Goal: Information Seeking & Learning: Learn about a topic

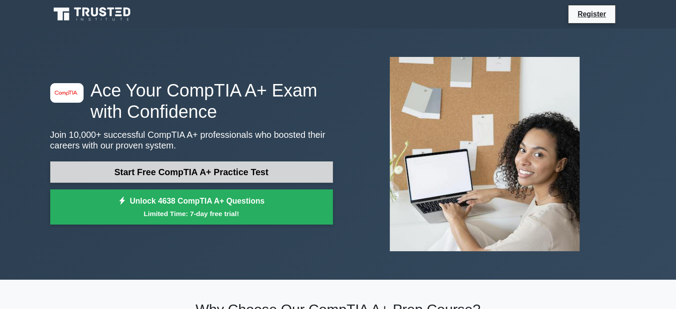
click at [289, 168] on link "Start Free CompTIA A+ Practice Test" at bounding box center [191, 171] width 283 height 21
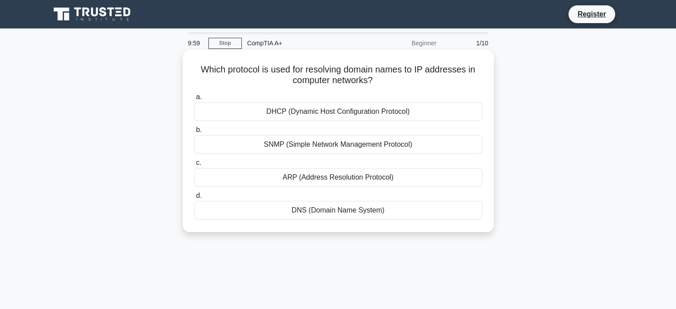
click at [323, 71] on h5 "Which protocol is used for resolving domain names to IP addresses in computer n…" at bounding box center [338, 75] width 290 height 22
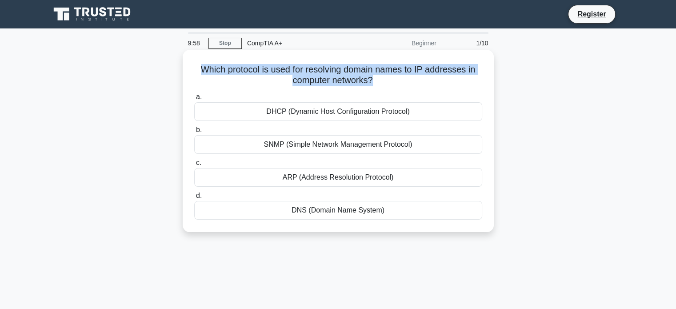
click at [323, 71] on h5 "Which protocol is used for resolving domain names to IP addresses in computer n…" at bounding box center [338, 75] width 290 height 22
click at [302, 75] on h5 "Which protocol is used for resolving domain names to IP addresses in computer n…" at bounding box center [338, 75] width 290 height 22
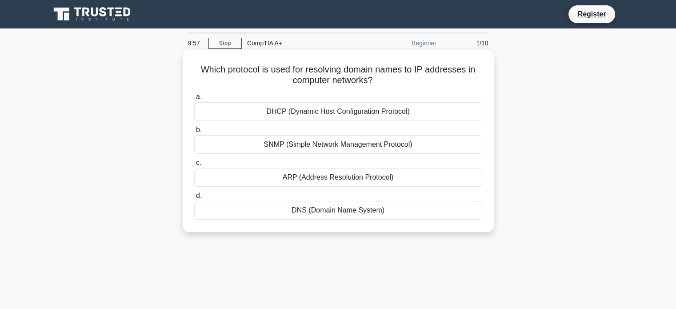
click at [268, 77] on h5 "Which protocol is used for resolving domain names to IP addresses in computer n…" at bounding box center [338, 75] width 290 height 22
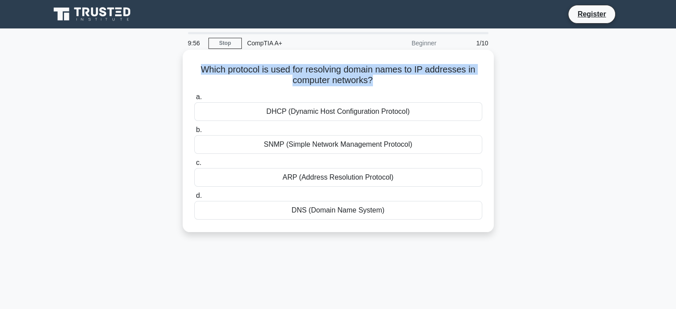
click at [268, 77] on h5 "Which protocol is used for resolving domain names to IP addresses in computer n…" at bounding box center [338, 75] width 290 height 22
click at [378, 76] on icon ".spinner_0XTQ{transform-origin:center;animation:spinner_y6GP .75s linear infini…" at bounding box center [378, 81] width 11 height 11
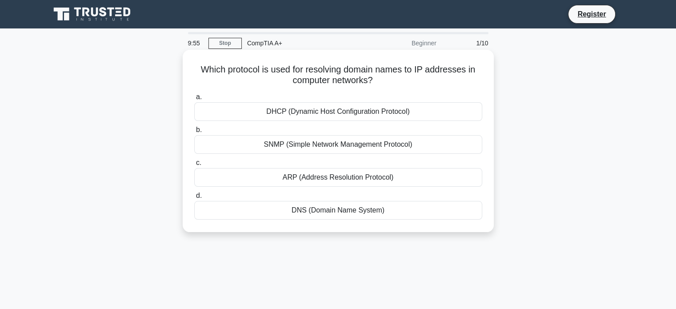
click at [349, 75] on h5 "Which protocol is used for resolving domain names to IP addresses in computer n…" at bounding box center [338, 75] width 290 height 22
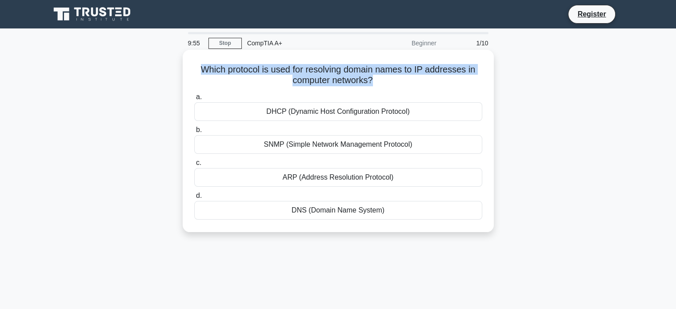
click at [349, 75] on h5 "Which protocol is used for resolving domain names to IP addresses in computer n…" at bounding box center [338, 75] width 290 height 22
click at [410, 72] on h5 "Which protocol is used for resolving domain names to IP addresses in computer n…" at bounding box center [338, 75] width 290 height 22
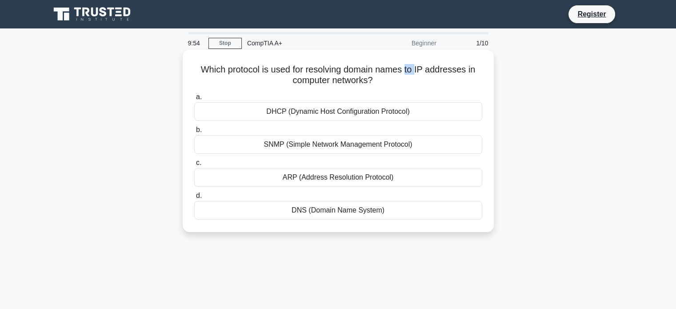
click at [410, 72] on h5 "Which protocol is used for resolving domain names to IP addresses in computer n…" at bounding box center [338, 75] width 290 height 22
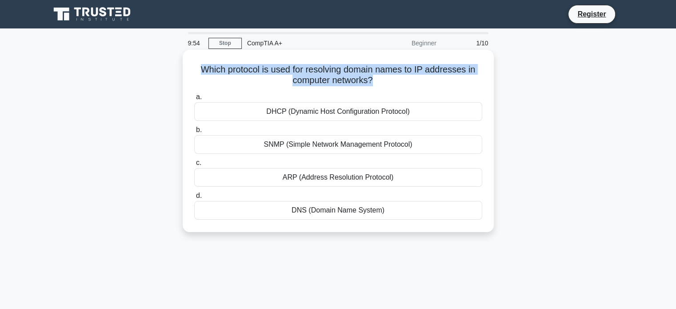
click at [410, 72] on h5 "Which protocol is used for resolving domain names to IP addresses in computer n…" at bounding box center [338, 75] width 290 height 22
click at [357, 72] on h5 "Which protocol is used for resolving domain names to IP addresses in computer n…" at bounding box center [338, 75] width 290 height 22
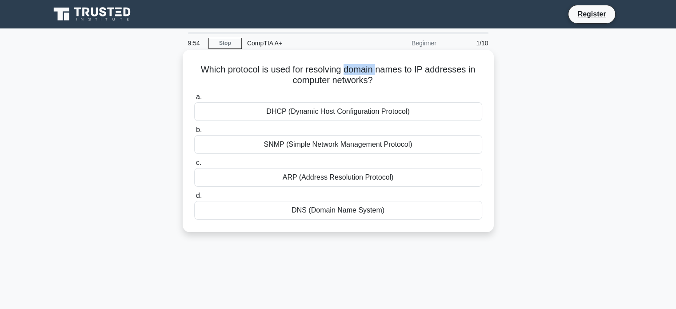
click at [357, 72] on h5 "Which protocol is used for resolving domain names to IP addresses in computer n…" at bounding box center [338, 75] width 290 height 22
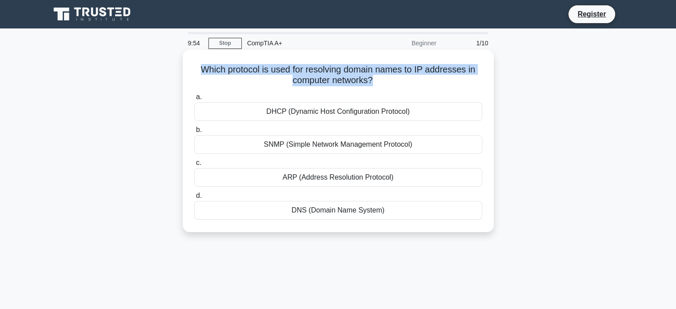
click at [357, 72] on h5 "Which protocol is used for resolving domain names to IP addresses in computer n…" at bounding box center [338, 75] width 290 height 22
click at [333, 73] on h5 "Which protocol is used for resolving domain names to IP addresses in computer n…" at bounding box center [338, 75] width 290 height 22
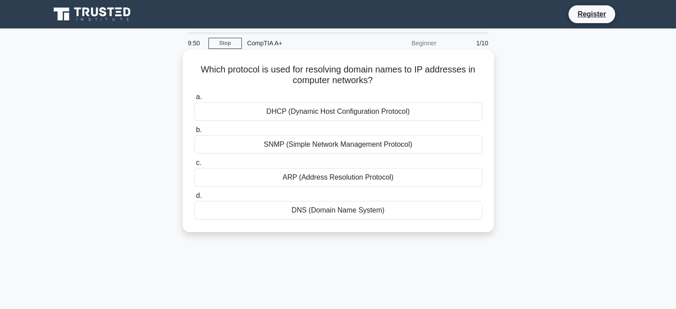
click at [301, 212] on div "DNS (Domain Name System)" at bounding box center [338, 210] width 288 height 19
click at [194, 199] on input "d. DNS (Domain Name System)" at bounding box center [194, 196] width 0 height 6
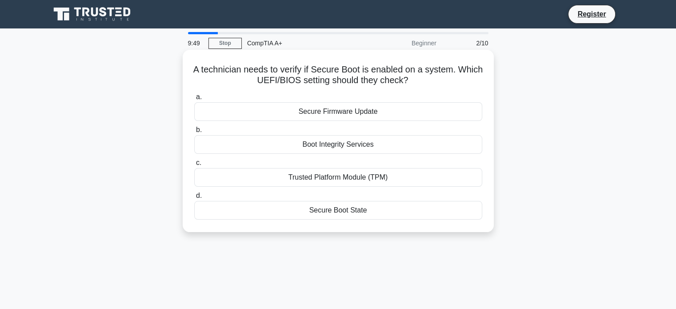
click at [270, 75] on h5 "A technician needs to verify if Secure Boot is enabled on a system. Which UEFI/…" at bounding box center [338, 75] width 290 height 22
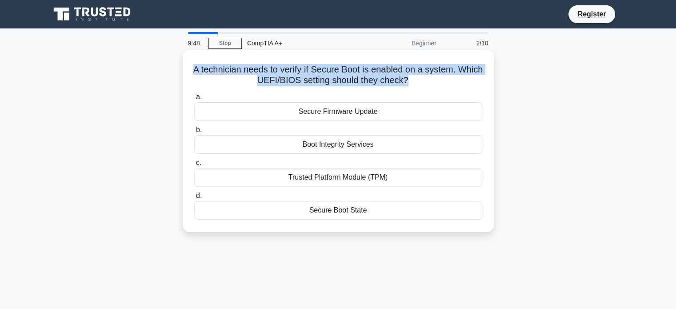
click at [270, 75] on h5 "A technician needs to verify if Secure Boot is enabled on a system. Which UEFI/…" at bounding box center [338, 75] width 290 height 22
click at [336, 74] on h5 "A technician needs to verify if Secure Boot is enabled on a system. Which UEFI/…" at bounding box center [338, 75] width 290 height 22
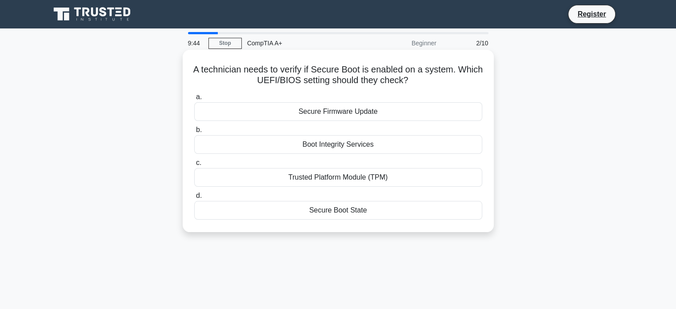
click at [292, 69] on h5 "A technician needs to verify if Secure Boot is enabled on a system. Which UEFI/…" at bounding box center [338, 75] width 290 height 22
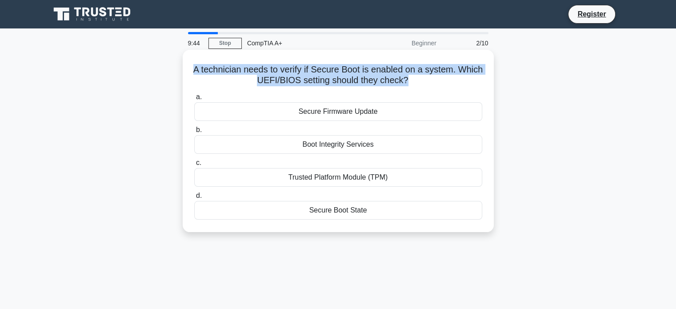
click at [292, 69] on h5 "A technician needs to verify if Secure Boot is enabled on a system. Which UEFI/…" at bounding box center [338, 75] width 290 height 22
click at [370, 75] on h5 "A technician needs to verify if Secure Boot is enabled on a system. Which UEFI/…" at bounding box center [338, 75] width 290 height 22
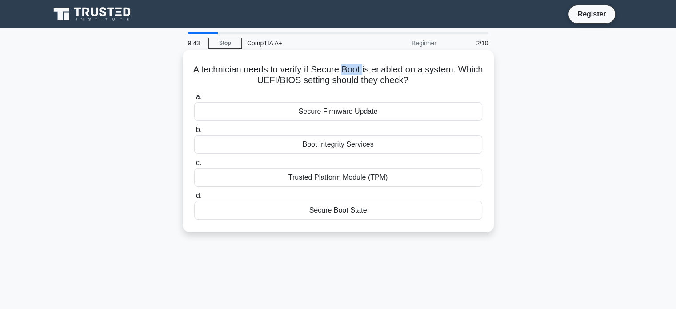
click at [370, 75] on h5 "A technician needs to verify if Secure Boot is enabled on a system. Which UEFI/…" at bounding box center [338, 75] width 290 height 22
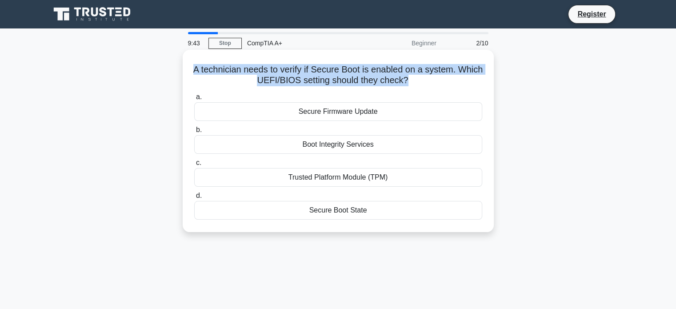
click at [370, 75] on h5 "A technician needs to verify if Secure Boot is enabled on a system. Which UEFI/…" at bounding box center [338, 75] width 290 height 22
click at [415, 78] on icon at bounding box center [412, 81] width 8 height 11
click at [409, 78] on h5 "A technician needs to verify if Secure Boot is enabled on a system. Which UEFI/…" at bounding box center [338, 75] width 290 height 22
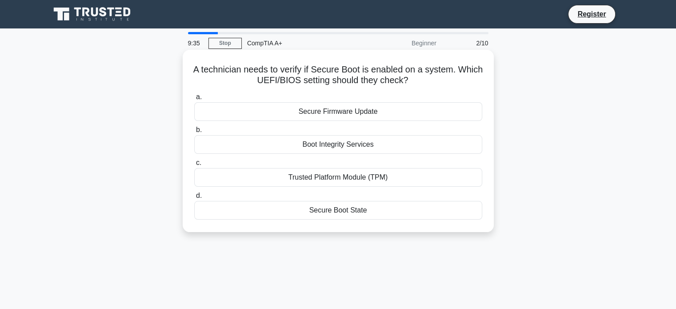
click at [386, 208] on div "Secure Boot State" at bounding box center [338, 210] width 288 height 19
click at [194, 199] on input "d. Secure Boot State" at bounding box center [194, 196] width 0 height 6
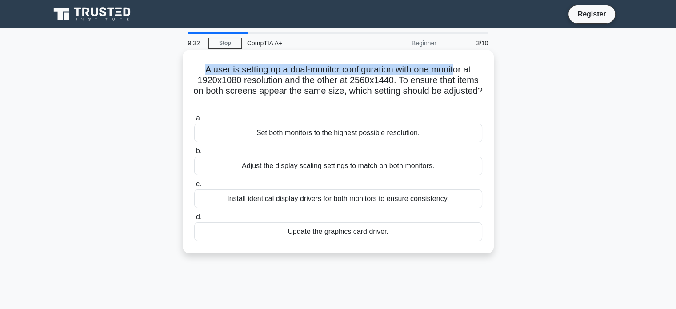
drag, startPoint x: 197, startPoint y: 67, endPoint x: 463, endPoint y: 73, distance: 265.2
click at [463, 73] on h5 "A user is setting up a dual-monitor configuration with one monitor at 1920x1080…" at bounding box center [338, 86] width 290 height 44
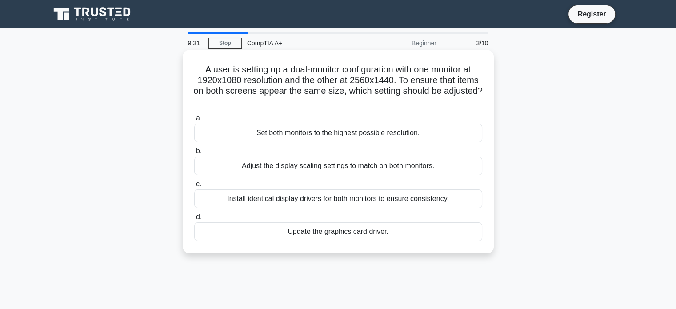
click at [318, 89] on h5 "A user is setting up a dual-monitor configuration with one monitor at 1920x1080…" at bounding box center [338, 86] width 290 height 44
click at [438, 167] on div "Adjust the display scaling settings to match on both monitors." at bounding box center [338, 166] width 288 height 19
click at [194, 154] on input "b. Adjust the display scaling settings to match on both monitors." at bounding box center [194, 152] width 0 height 6
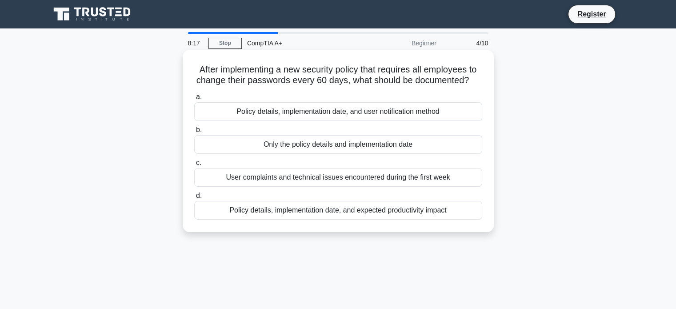
click at [223, 119] on div "Policy details, implementation date, and user notification method" at bounding box center [338, 111] width 288 height 19
click at [194, 100] on input "a. Policy details, implementation date, and user notification method" at bounding box center [194, 97] width 0 height 6
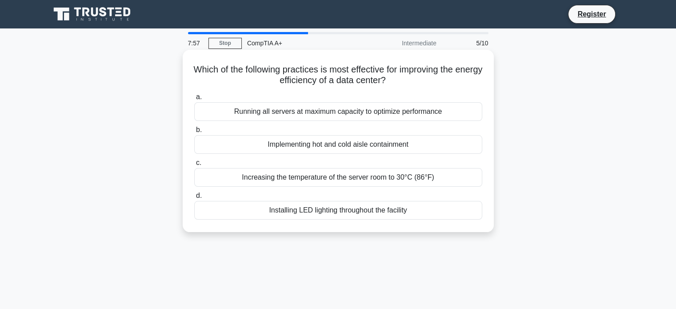
click at [439, 145] on div "Implementing hot and cold aisle containment" at bounding box center [338, 144] width 288 height 19
click at [194, 133] on input "b. Implementing hot and cold aisle containment" at bounding box center [194, 130] width 0 height 6
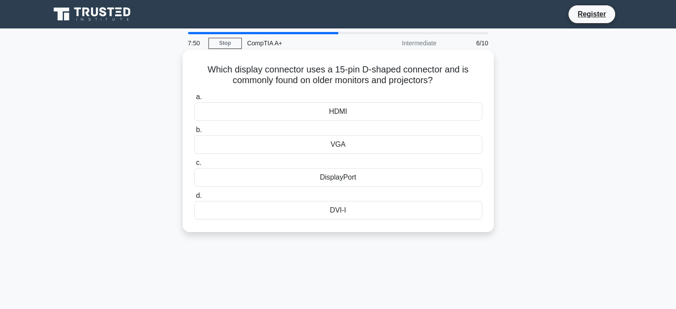
click at [391, 146] on div "VGA" at bounding box center [338, 144] width 288 height 19
click at [194, 133] on input "b. VGA" at bounding box center [194, 130] width 0 height 6
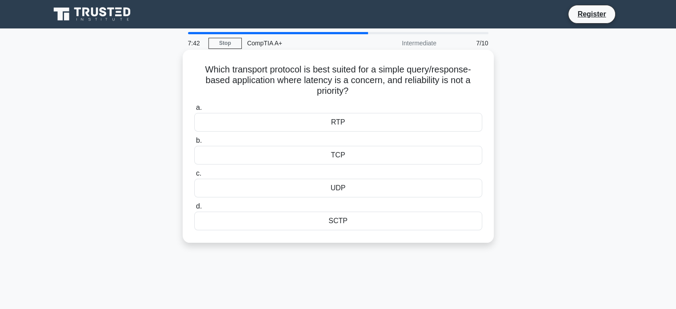
click at [257, 76] on h5 "Which transport protocol is best suited for a simple query/response-based appli…" at bounding box center [338, 80] width 290 height 33
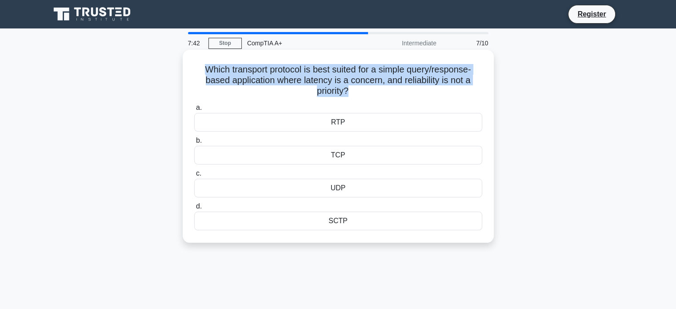
click at [257, 76] on h5 "Which transport protocol is best suited for a simple query/response-based appli…" at bounding box center [338, 80] width 290 height 33
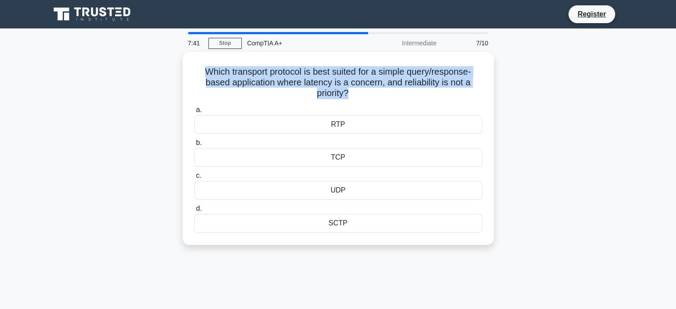
copy div "Which transport protocol is best suited for a simple query/response-based appli…"
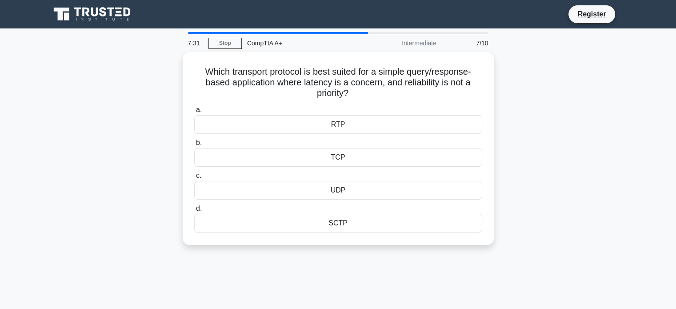
click at [612, 143] on div "Which transport protocol is best suited for a simple query/response-based appli…" at bounding box center [338, 154] width 587 height 204
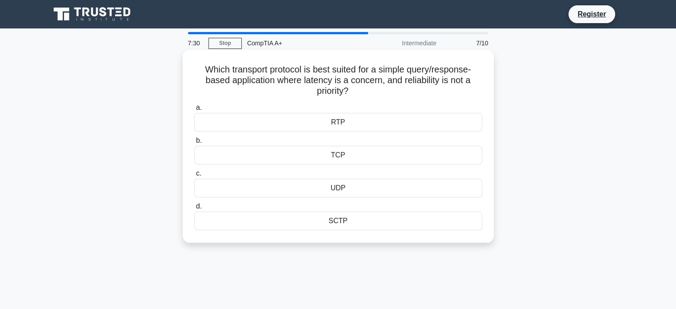
click at [314, 188] on div "UDP" at bounding box center [338, 188] width 288 height 19
click at [194, 177] on input "c. UDP" at bounding box center [194, 174] width 0 height 6
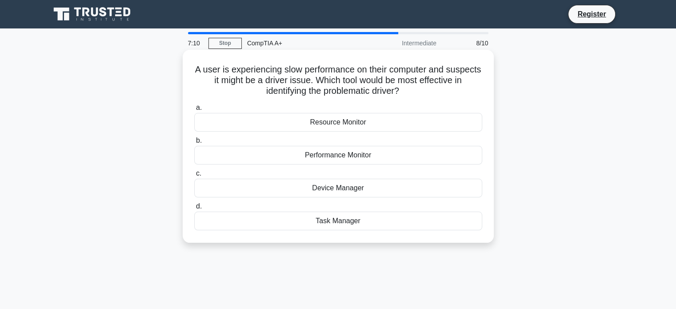
click at [379, 188] on div "Device Manager" at bounding box center [338, 188] width 288 height 19
click at [194, 177] on input "c. Device Manager" at bounding box center [194, 174] width 0 height 6
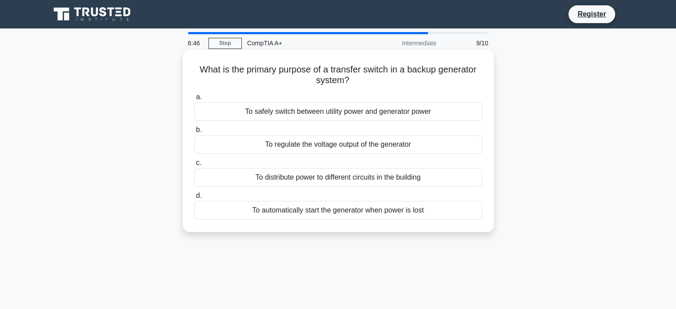
click at [433, 210] on div "To automatically start the generator when power is lost" at bounding box center [338, 210] width 288 height 19
click at [194, 199] on input "d. To automatically start the generator when power is lost" at bounding box center [194, 196] width 0 height 6
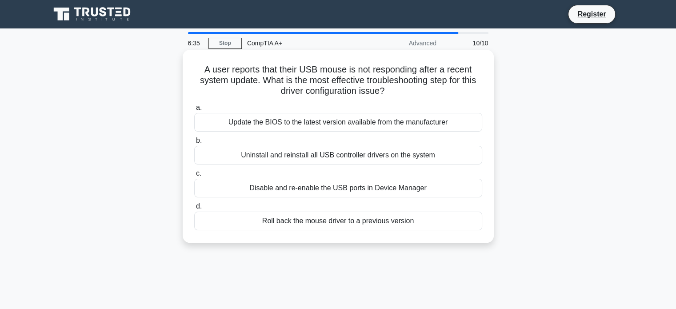
click at [450, 156] on div "Uninstall and reinstall all USB controller drivers on the system" at bounding box center [338, 155] width 288 height 19
click at [194, 144] on input "b. Uninstall and reinstall all USB controller drivers on the system" at bounding box center [194, 141] width 0 height 6
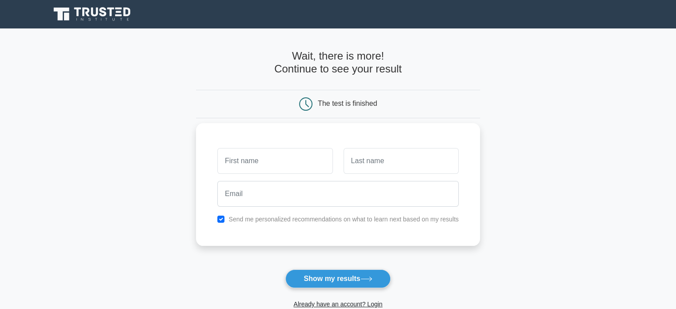
click at [290, 162] on input "text" at bounding box center [274, 161] width 115 height 26
type input "[PERSON_NAME]"
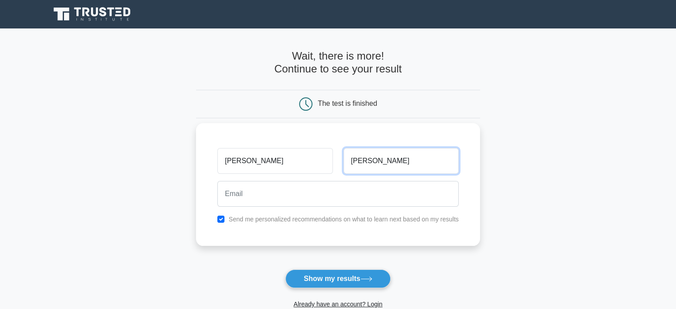
type input "Vargas"
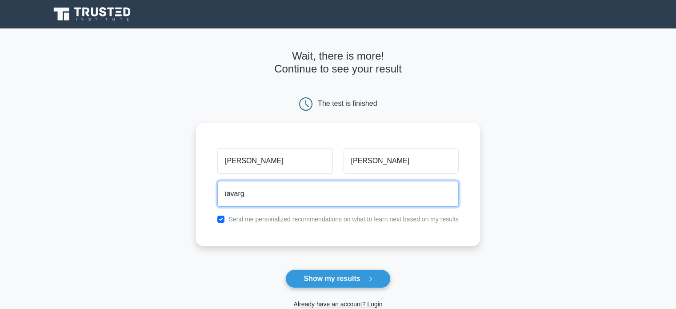
type input "iavargass84@gmail.com"
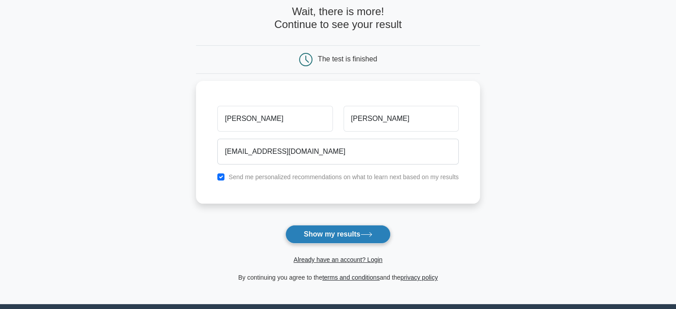
click at [351, 233] on button "Show my results" at bounding box center [338, 234] width 105 height 19
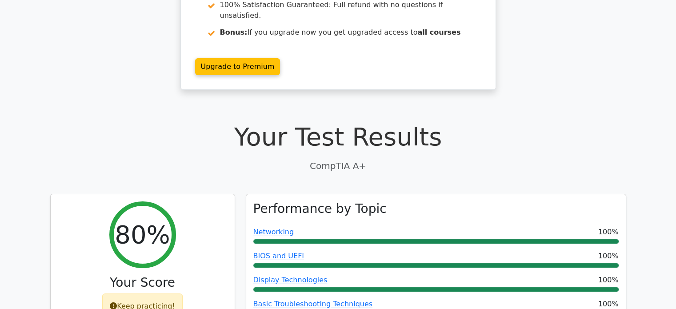
scroll to position [222, 0]
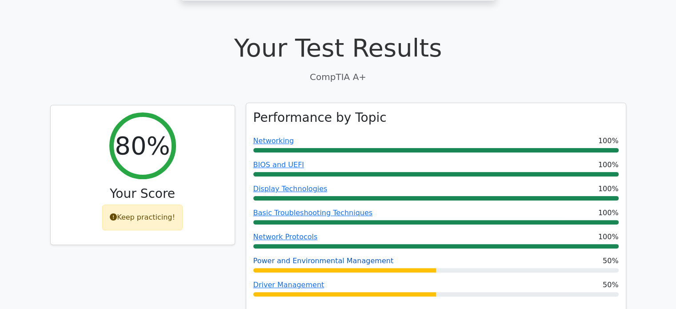
click at [343, 257] on link "Power and Environmental Management" at bounding box center [324, 261] width 141 height 8
click at [326, 292] on div at bounding box center [345, 294] width 183 height 4
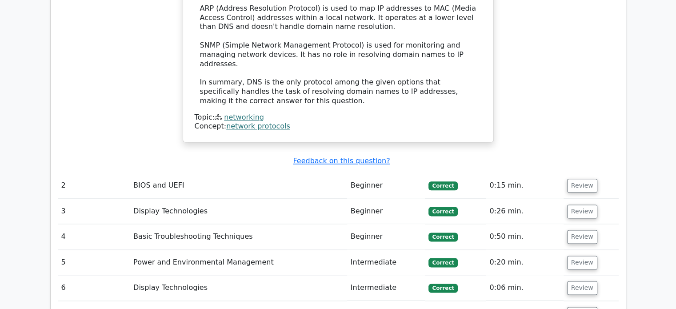
scroll to position [1156, 0]
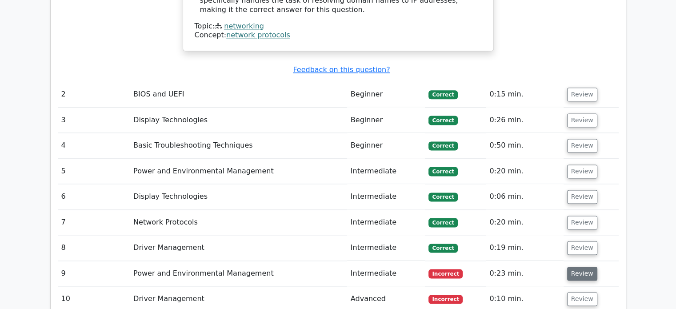
click at [582, 267] on button "Review" at bounding box center [583, 274] width 30 height 14
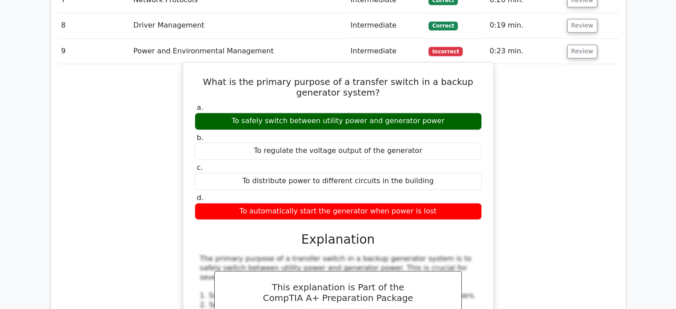
scroll to position [1334, 0]
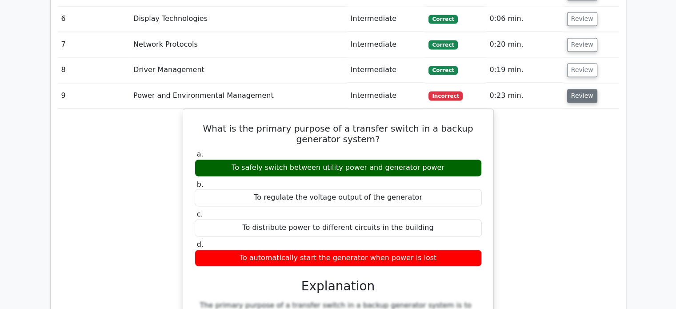
click at [575, 89] on button "Review" at bounding box center [583, 96] width 30 height 14
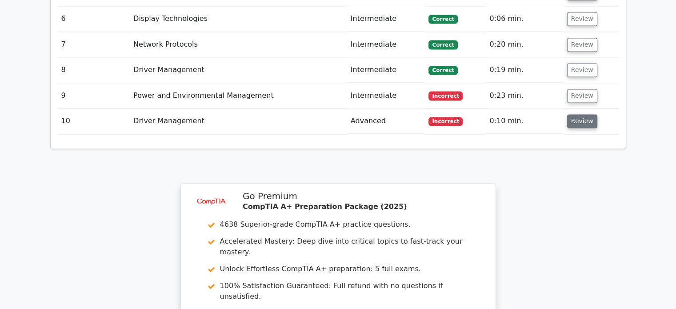
click at [570, 114] on button "Review" at bounding box center [583, 121] width 30 height 14
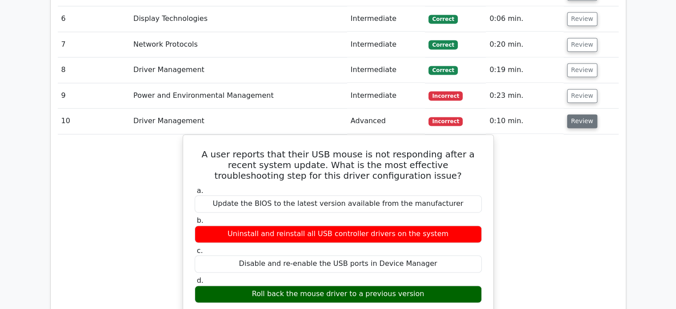
click at [579, 114] on button "Review" at bounding box center [583, 121] width 30 height 14
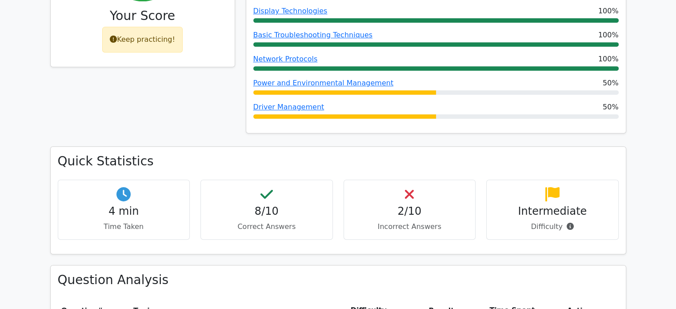
scroll to position [356, 0]
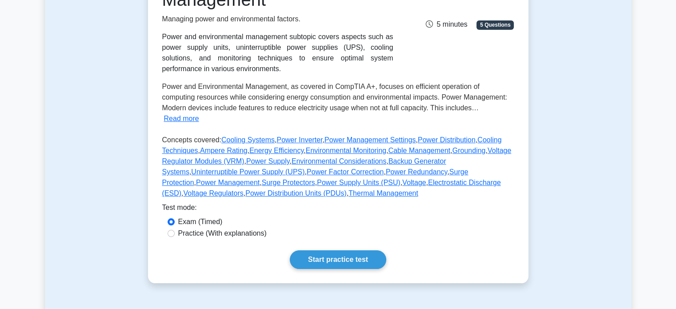
scroll to position [44, 0]
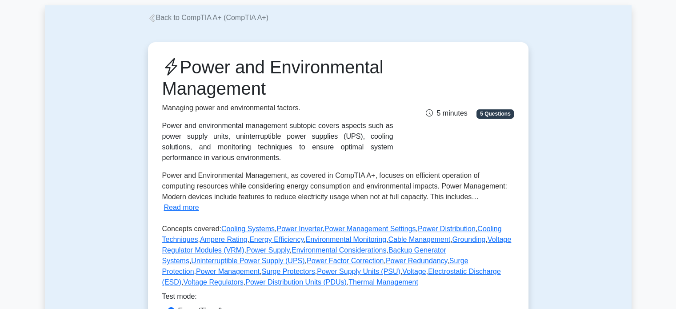
click at [235, 128] on div "Power and environmental management subtopic covers aspects such as power supply…" at bounding box center [277, 142] width 231 height 43
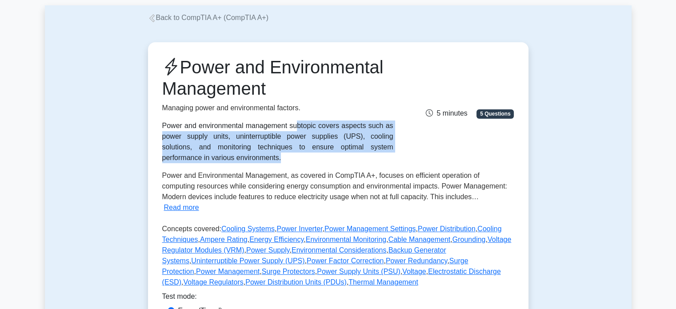
click at [235, 128] on div "Power and environmental management subtopic covers aspects such as power supply…" at bounding box center [277, 142] width 231 height 43
click at [338, 139] on div "Power and environmental management subtopic covers aspects such as power supply…" at bounding box center [277, 142] width 231 height 43
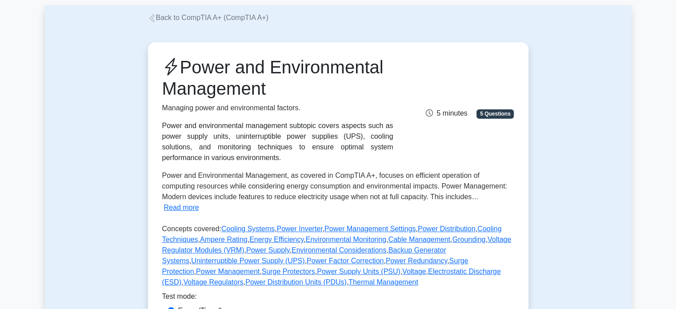
click at [308, 185] on span "Power and Environmental Management, as covered in CompTIA A+, focuses on effici…" at bounding box center [334, 186] width 345 height 29
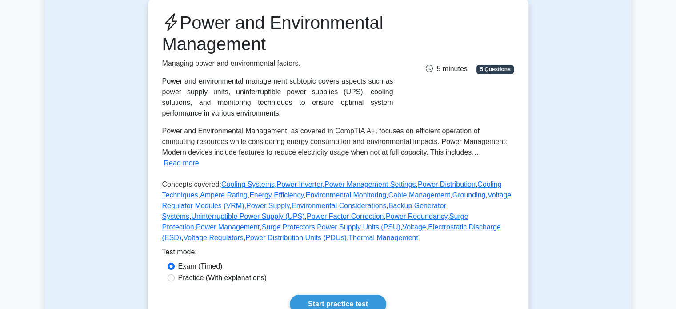
scroll to position [133, 0]
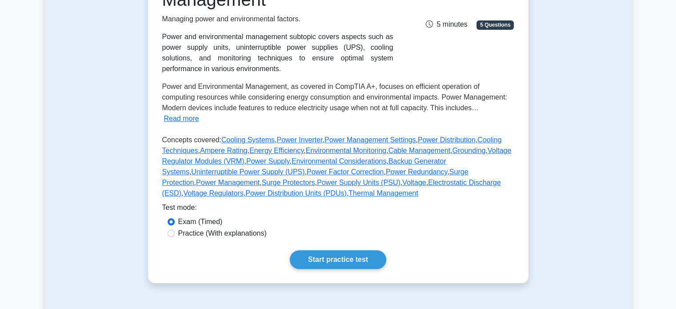
click at [221, 99] on span "Power and Environmental Management, as covered in CompTIA A+, focuses on effici…" at bounding box center [334, 97] width 345 height 29
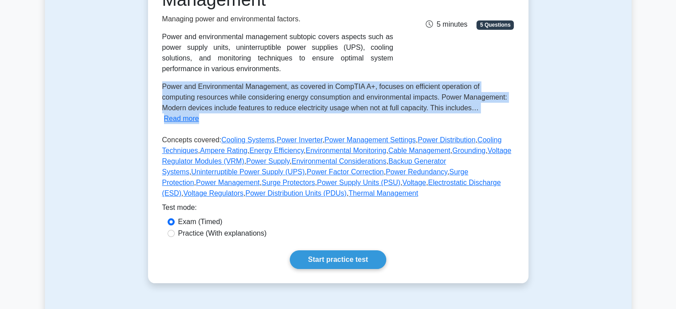
click at [221, 99] on span "Power and Environmental Management, as covered in CompTIA A+, focuses on effici…" at bounding box center [334, 97] width 345 height 29
click at [294, 85] on span "Power and Environmental Management, as covered in CompTIA A+, focuses on effici…" at bounding box center [334, 97] width 345 height 29
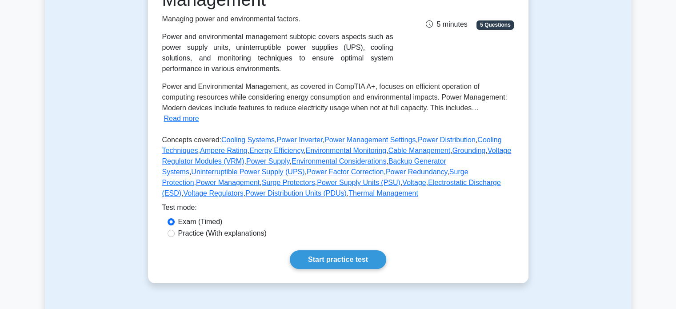
click at [250, 228] on label "Practice (With explanations)" at bounding box center [222, 233] width 89 height 11
click at [175, 230] on input "Practice (With explanations)" at bounding box center [171, 233] width 7 height 7
radio input "true"
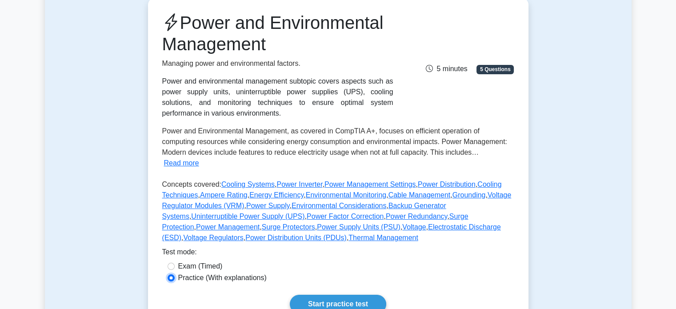
scroll to position [44, 0]
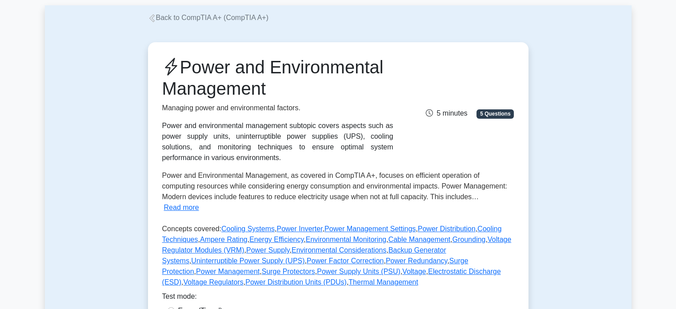
click at [288, 194] on span "Power and Environmental Management, as covered in CompTIA A+, focuses on effici…" at bounding box center [334, 186] width 345 height 29
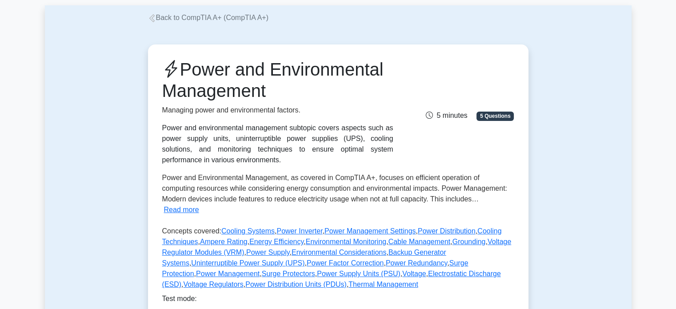
click at [153, 19] on icon at bounding box center [152, 18] width 8 height 8
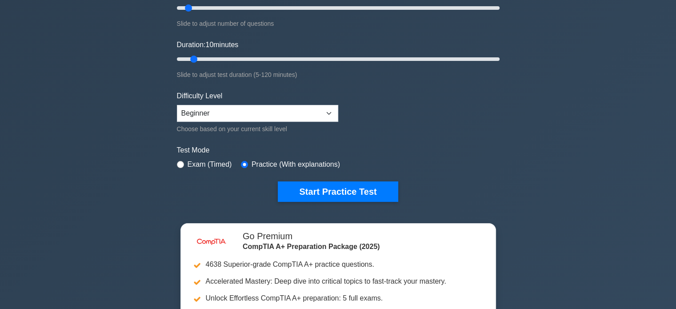
scroll to position [89, 0]
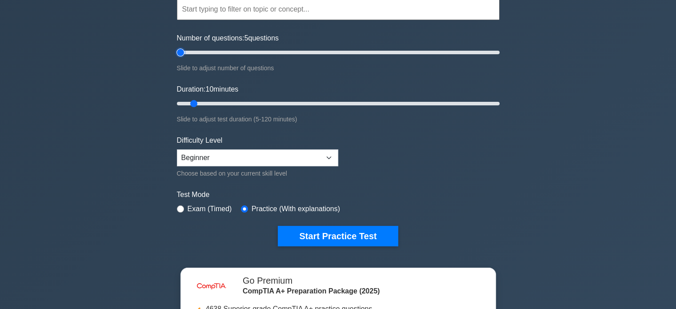
drag, startPoint x: 193, startPoint y: 54, endPoint x: 139, endPoint y: 58, distance: 54.4
type input "5"
click at [177, 58] on input "Number of questions: 5 questions" at bounding box center [338, 52] width 323 height 11
click at [123, 85] on div "image/svg+xml CompTIA A+ Customize Your Next Practice Test Topics Hardware Oper…" at bounding box center [338, 193] width 676 height 507
drag, startPoint x: 197, startPoint y: 100, endPoint x: 112, endPoint y: 128, distance: 90.2
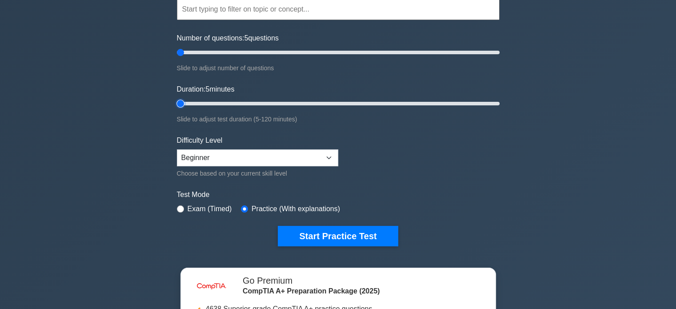
type input "5"
click at [177, 109] on input "Duration: 5 minutes" at bounding box center [338, 103] width 323 height 11
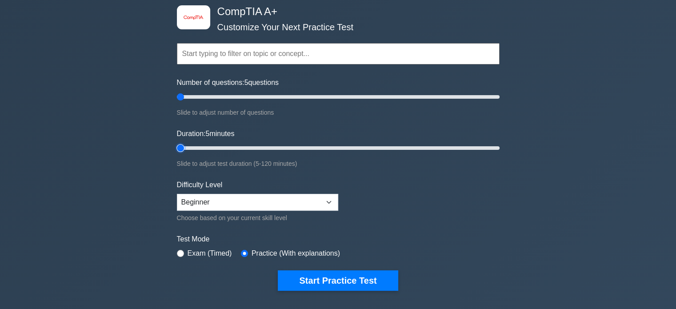
scroll to position [0, 0]
